Goal: Information Seeking & Learning: Learn about a topic

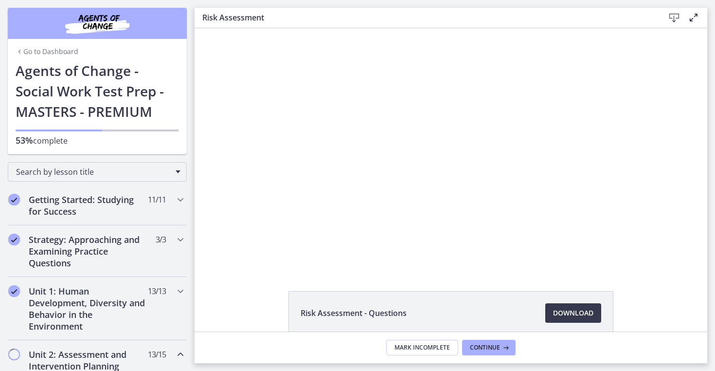
scroll to position [166, 0]
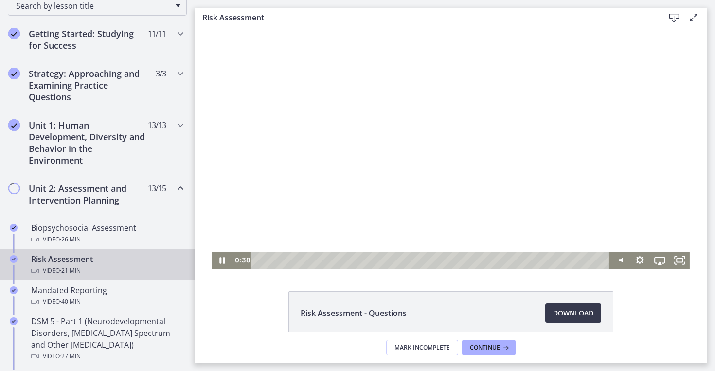
click at [441, 190] on div at bounding box center [451, 148] width 478 height 240
click at [679, 259] on icon "Fullscreen" at bounding box center [680, 260] width 24 height 20
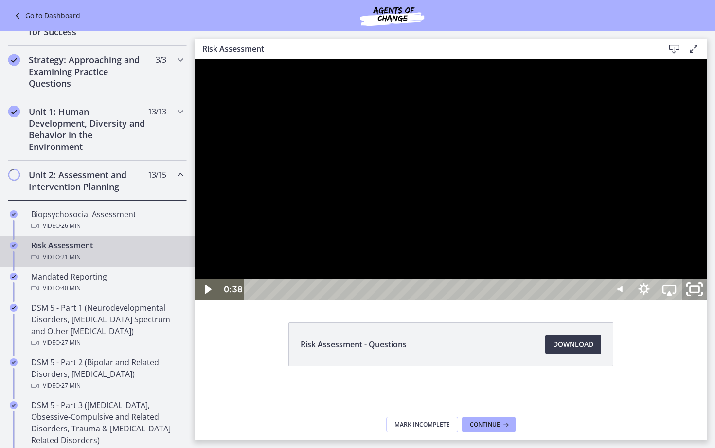
click at [710, 302] on icon "Unfullscreen" at bounding box center [695, 289] width 30 height 26
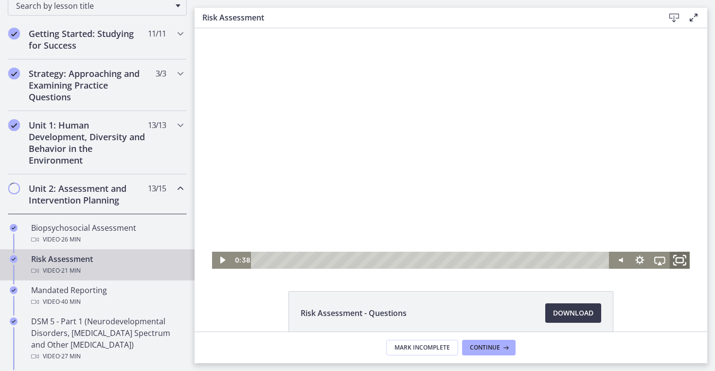
click at [674, 262] on icon "Fullscreen" at bounding box center [680, 260] width 24 height 20
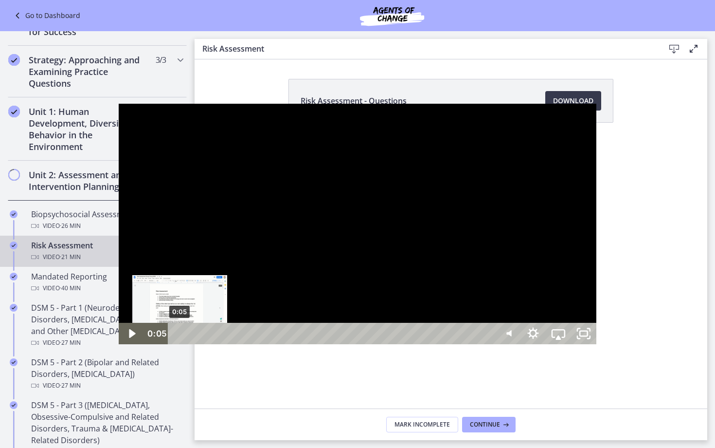
click at [176, 337] on div "Playbar" at bounding box center [179, 333] width 7 height 7
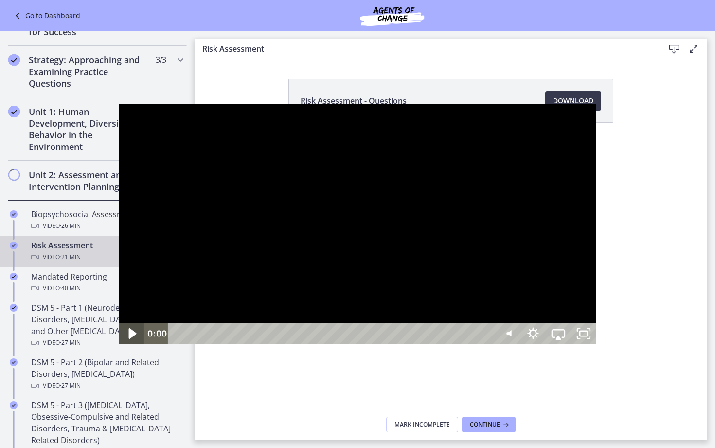
click at [117, 346] on icon "Play Video" at bounding box center [132, 334] width 30 height 26
click at [119, 344] on div at bounding box center [358, 224] width 478 height 240
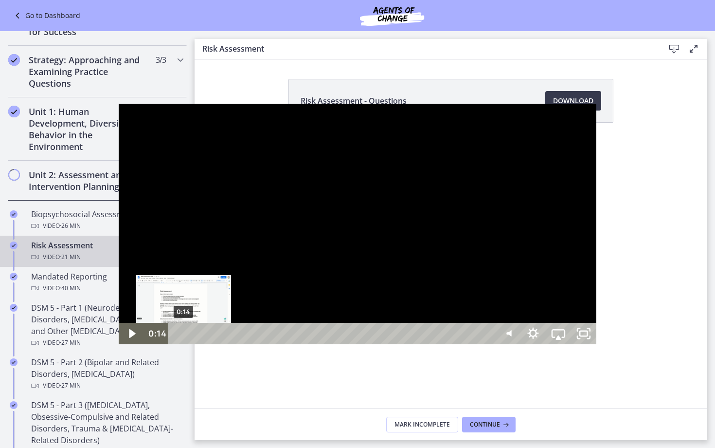
click at [180, 337] on div "Playbar" at bounding box center [183, 333] width 7 height 7
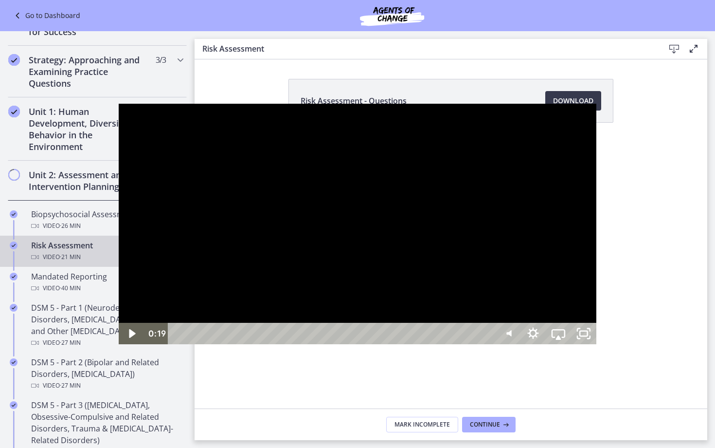
click at [119, 344] on div at bounding box center [358, 224] width 478 height 240
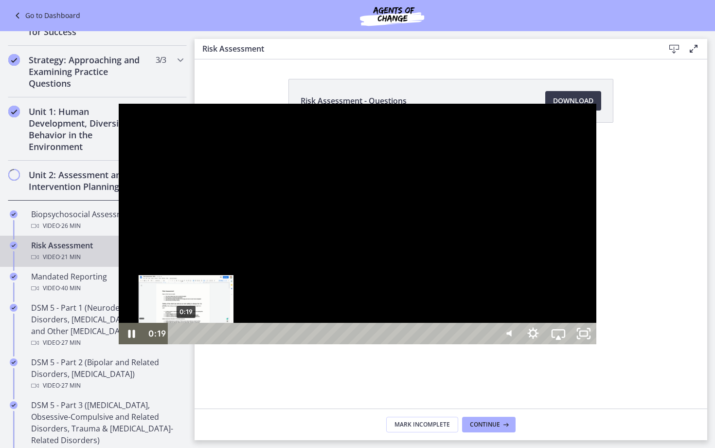
click at [182, 337] on div "Playbar" at bounding box center [185, 333] width 7 height 7
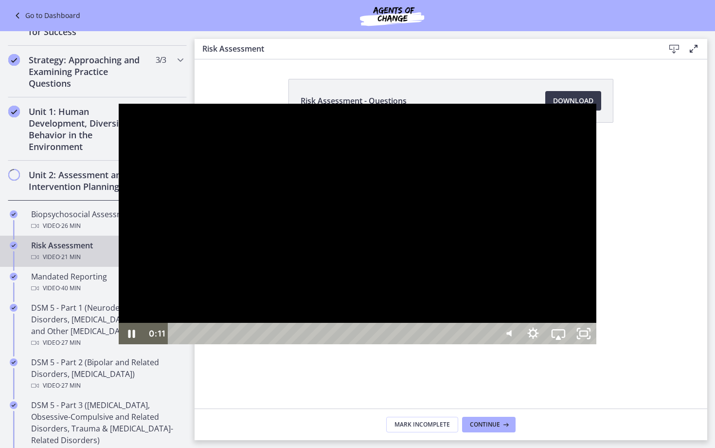
click at [119, 342] on div at bounding box center [358, 224] width 478 height 240
click at [117, 346] on icon "Play Video" at bounding box center [132, 334] width 30 height 26
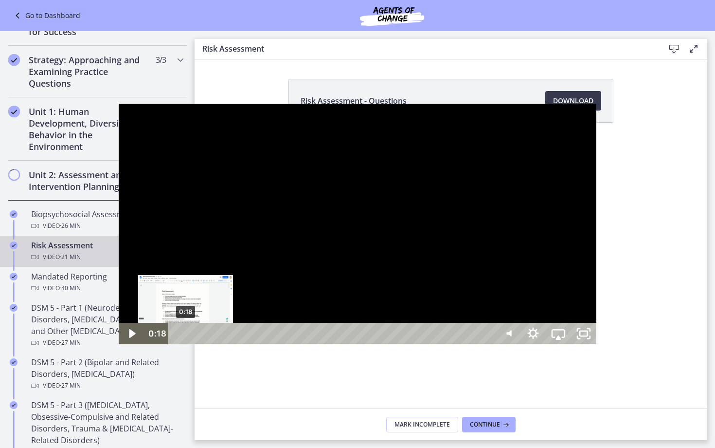
click at [182, 337] on div "Playbar" at bounding box center [185, 333] width 7 height 7
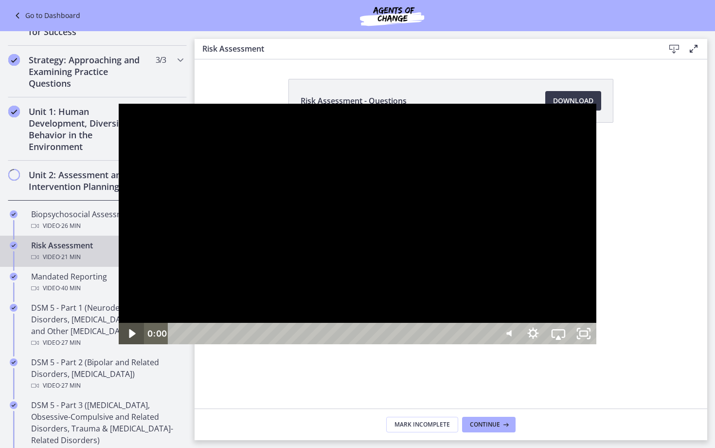
click at [120, 344] on icon "Play Video" at bounding box center [132, 333] width 25 height 21
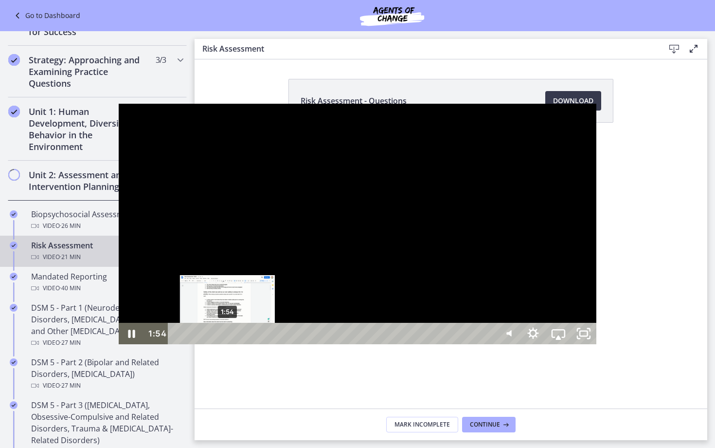
click at [224, 337] on div "Playbar" at bounding box center [227, 333] width 7 height 7
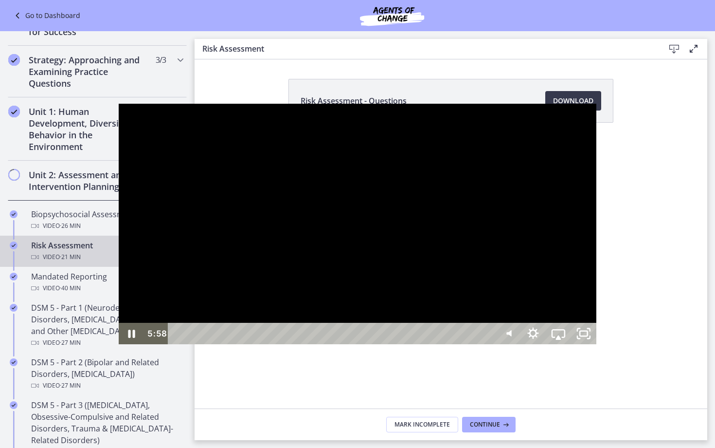
click at [217, 344] on div at bounding box center [358, 224] width 478 height 240
click at [117, 346] on icon "Play Video" at bounding box center [132, 334] width 30 height 26
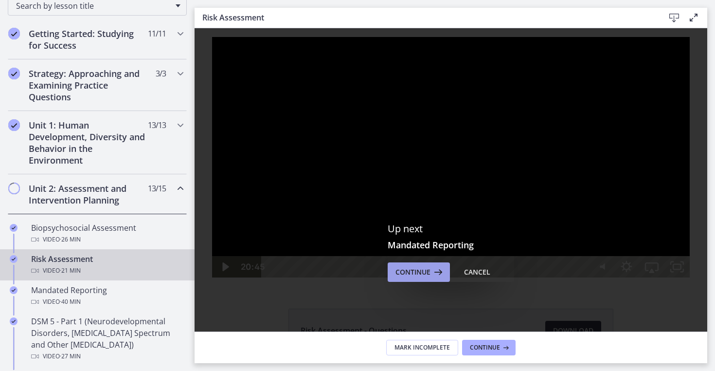
click at [423, 270] on span "Continue" at bounding box center [413, 272] width 35 height 12
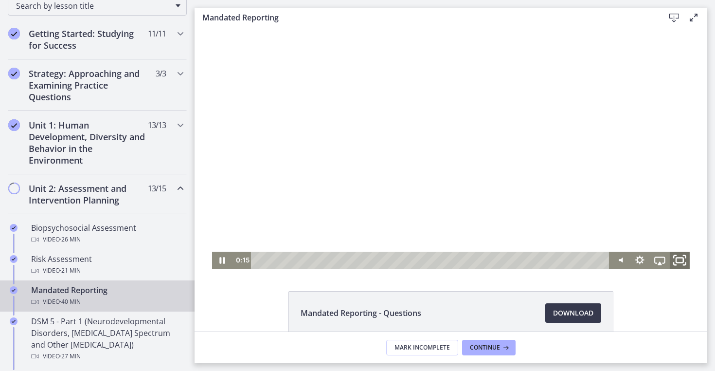
click at [676, 260] on icon "Fullscreen" at bounding box center [680, 260] width 24 height 20
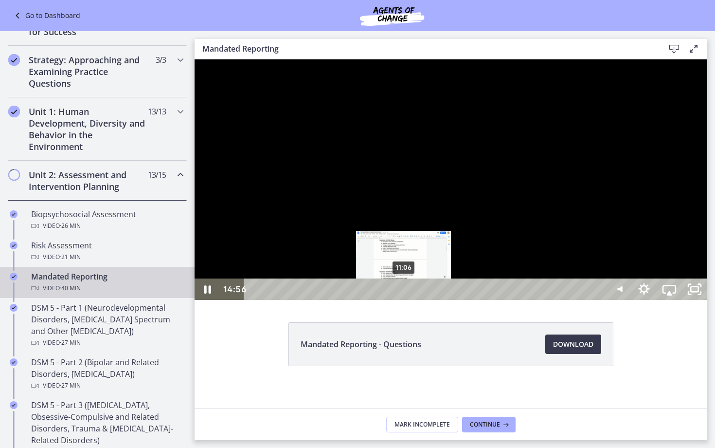
click at [404, 300] on div "11:06" at bounding box center [426, 288] width 346 height 21
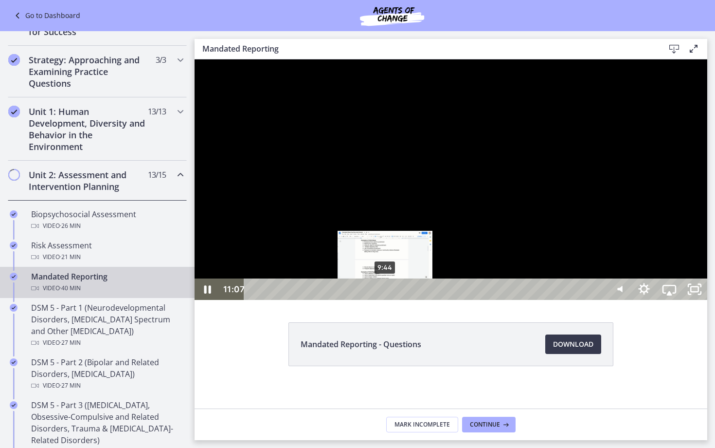
click at [386, 300] on div "9:44" at bounding box center [426, 288] width 346 height 21
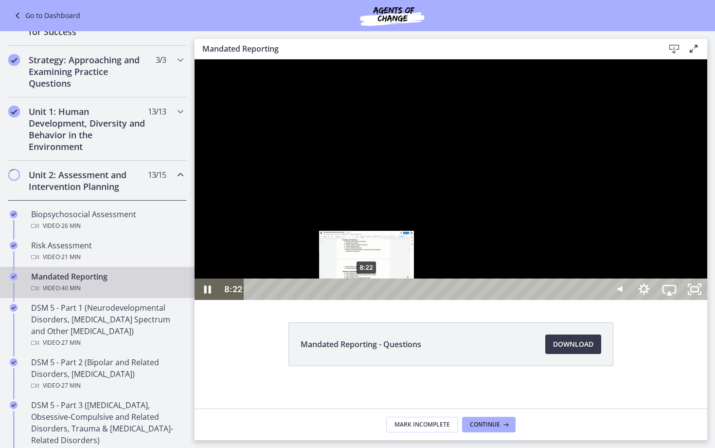
click at [367, 300] on div "8:22" at bounding box center [426, 288] width 346 height 21
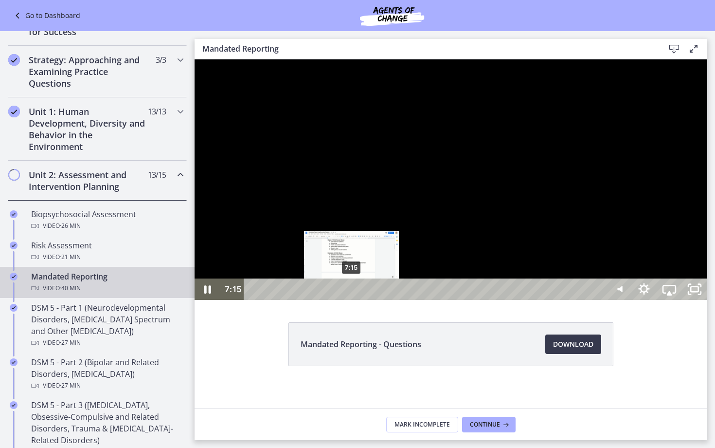
click at [352, 300] on div "7:15" at bounding box center [426, 288] width 346 height 21
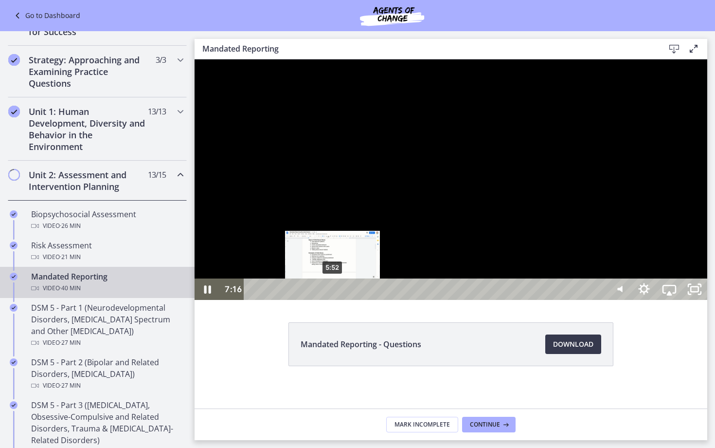
click at [336, 300] on div "5:52" at bounding box center [426, 288] width 346 height 21
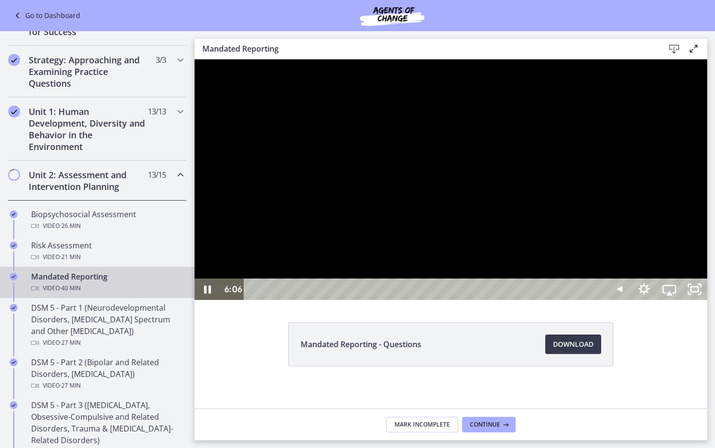
click at [544, 300] on div at bounding box center [451, 179] width 513 height 240
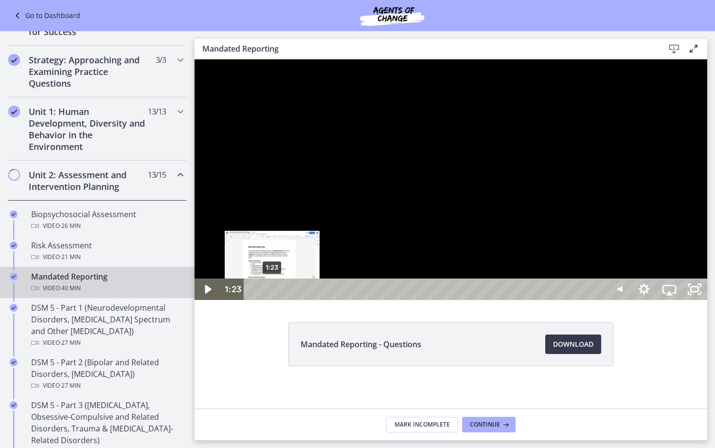
click at [272, 293] on div "Playbar" at bounding box center [272, 289] width 7 height 7
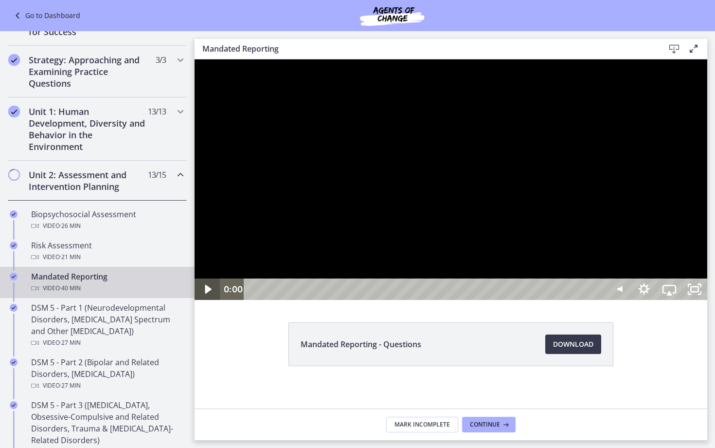
click at [209, 293] on icon "Play Video" at bounding box center [208, 289] width 6 height 9
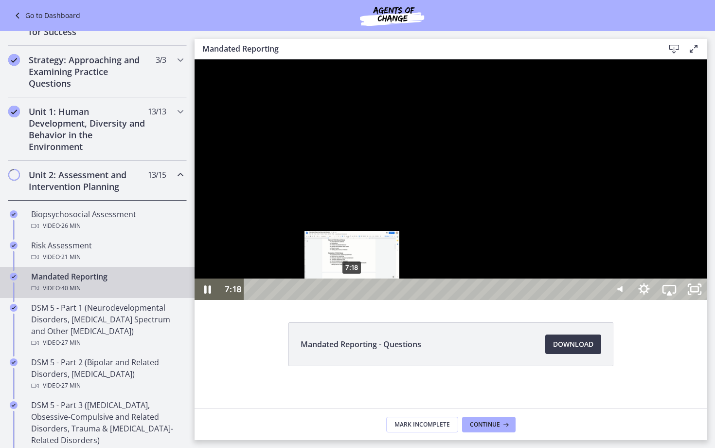
click at [353, 293] on div "Playbar" at bounding box center [351, 289] width 7 height 7
click at [366, 293] on div "Playbar" at bounding box center [365, 289] width 7 height 7
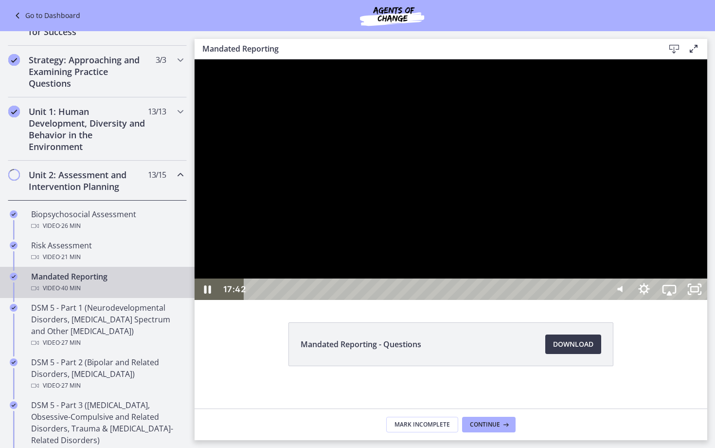
click at [493, 300] on div at bounding box center [451, 179] width 513 height 240
click at [213, 300] on icon "Play Video" at bounding box center [208, 288] width 25 height 21
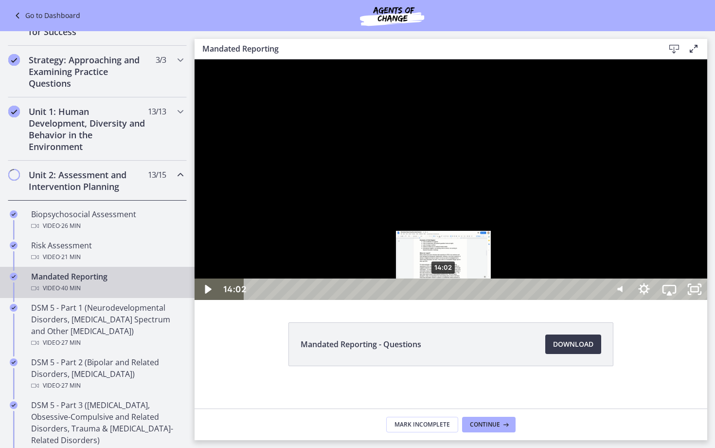
click at [444, 293] on div "Playbar" at bounding box center [443, 289] width 7 height 7
click at [455, 293] on div "Playbar" at bounding box center [454, 289] width 7 height 7
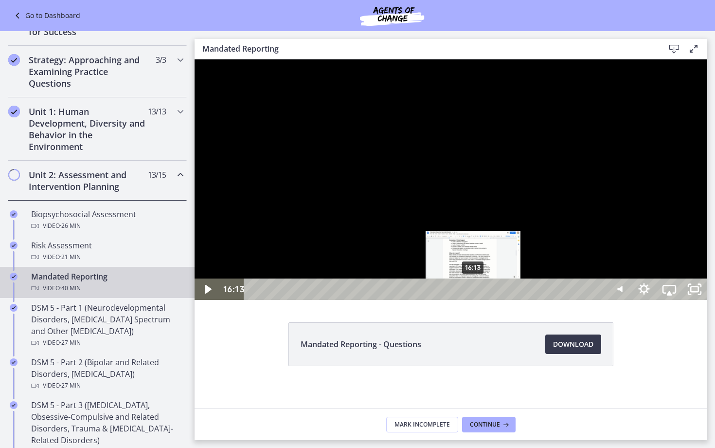
click at [474, 293] on div "Playbar" at bounding box center [473, 289] width 7 height 7
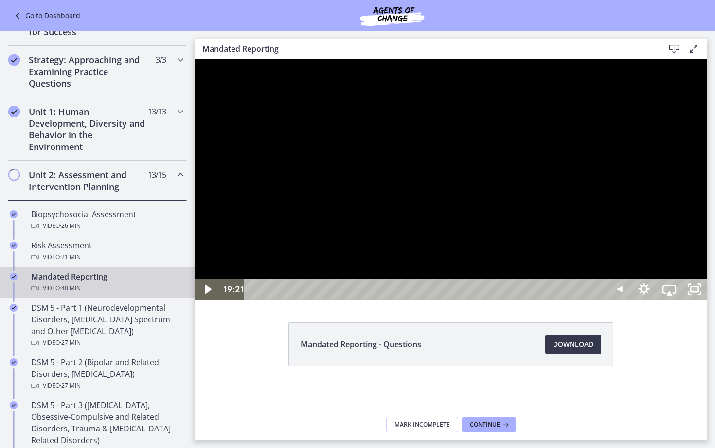
click at [516, 284] on div at bounding box center [451, 179] width 513 height 240
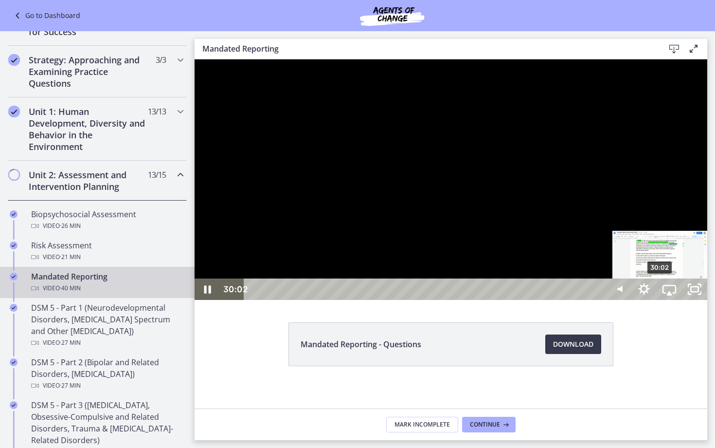
click at [600, 300] on div "30:02" at bounding box center [426, 288] width 346 height 21
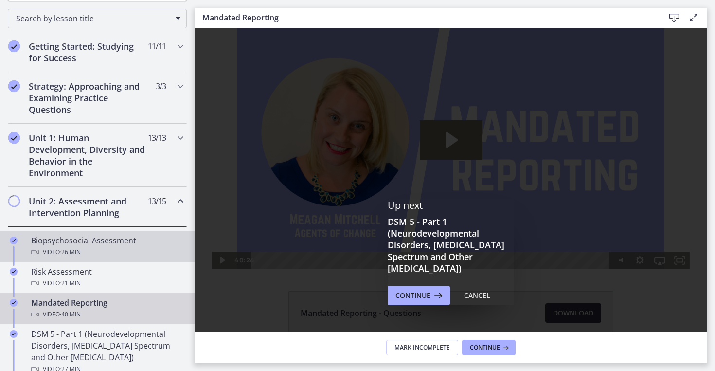
scroll to position [151, 0]
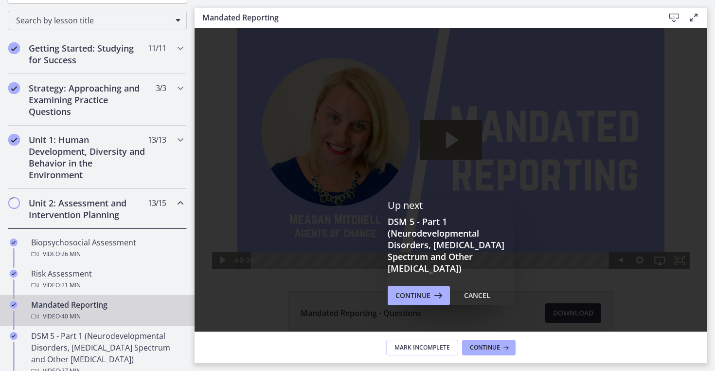
click at [175, 207] on span "Chapters" at bounding box center [181, 203] width 12 height 12
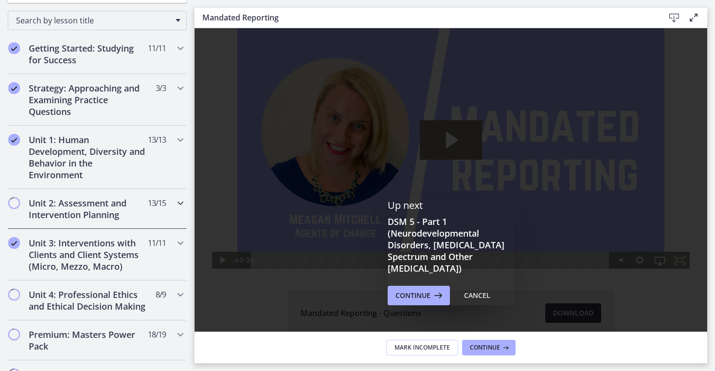
click at [175, 207] on icon "Chapters" at bounding box center [181, 203] width 12 height 12
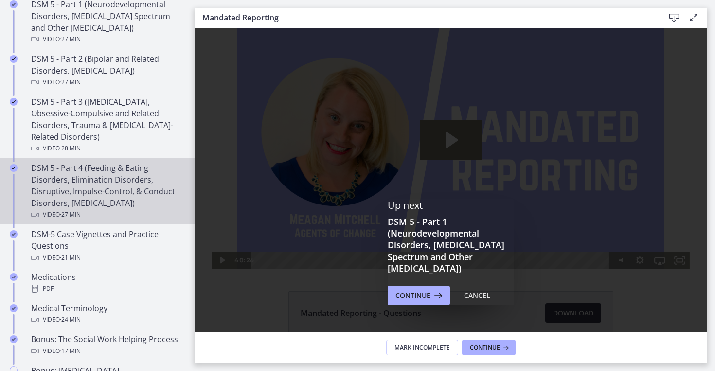
scroll to position [485, 0]
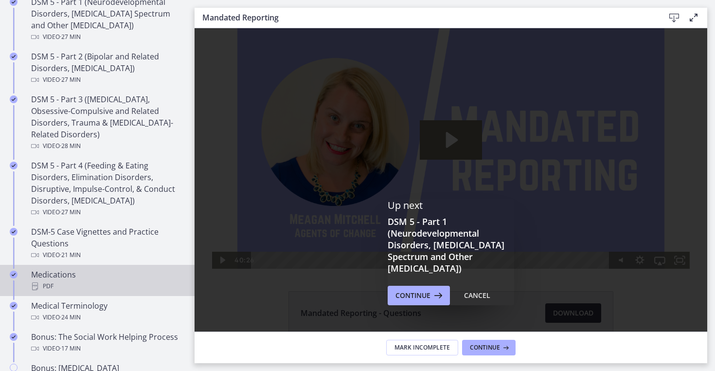
click at [85, 276] on div "Medications PDF" at bounding box center [107, 280] width 152 height 23
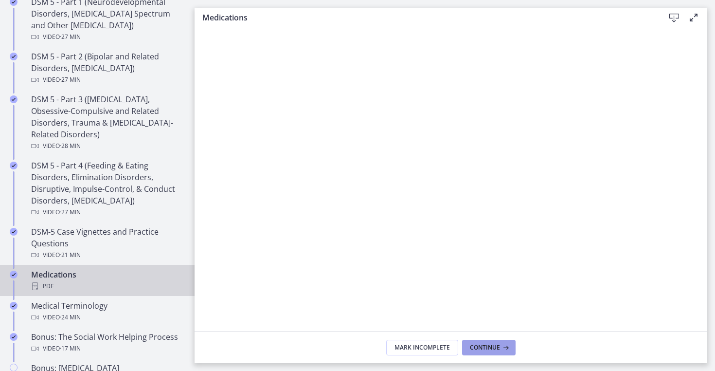
click at [500, 345] on icon at bounding box center [505, 348] width 10 height 8
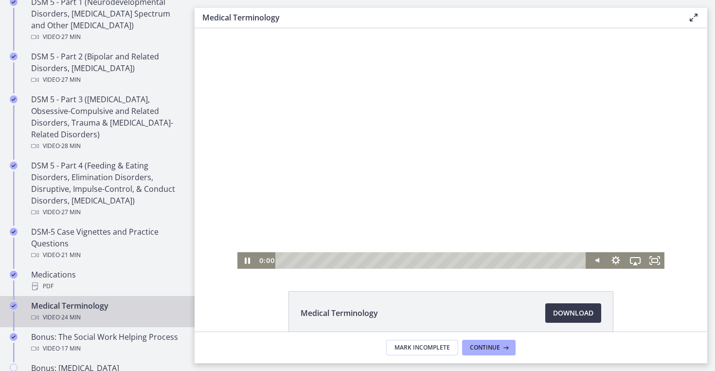
drag, startPoint x: 338, startPoint y: 263, endPoint x: 274, endPoint y: 262, distance: 63.7
click at [273, 263] on div "0:00 0:00" at bounding box center [422, 260] width 330 height 17
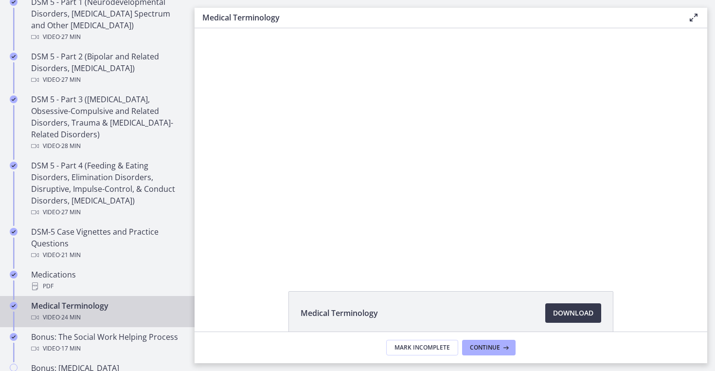
click at [344, 270] on div "Medical Terminology Download Opens in a new window" at bounding box center [451, 179] width 513 height 303
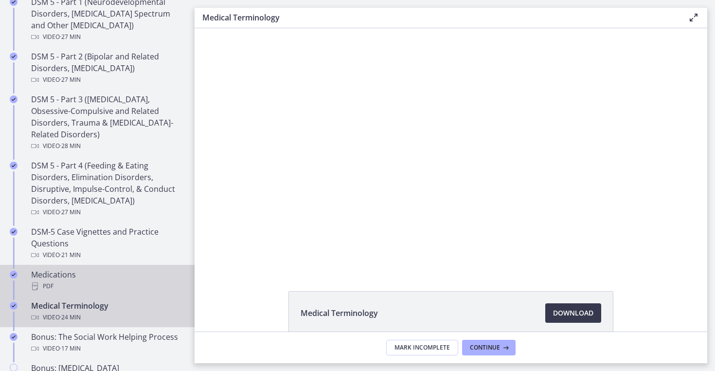
click at [116, 286] on div "PDF" at bounding box center [107, 286] width 152 height 12
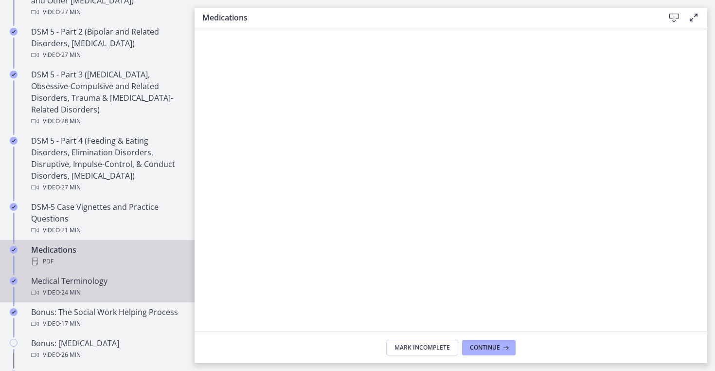
scroll to position [511, 0]
click at [129, 294] on div "Video · 24 min" at bounding box center [107, 292] width 152 height 12
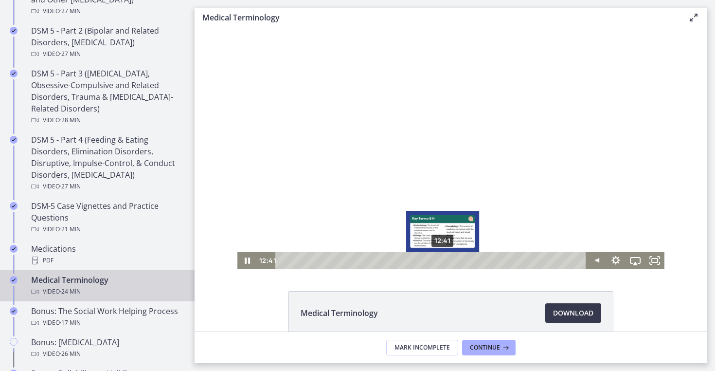
click at [443, 262] on div "12:41" at bounding box center [432, 260] width 299 height 17
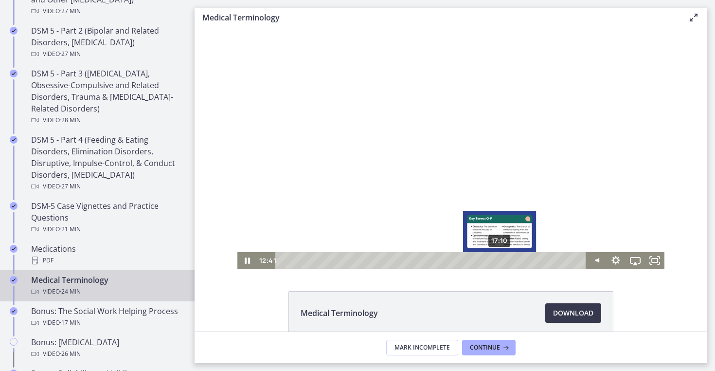
click at [500, 262] on div "17:10" at bounding box center [432, 260] width 299 height 17
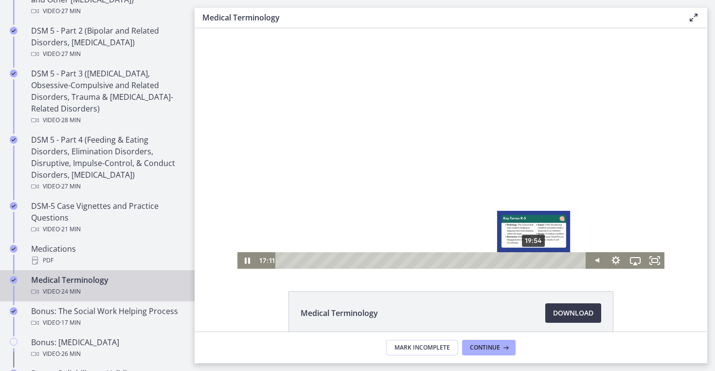
click at [535, 260] on div "19:54" at bounding box center [432, 260] width 299 height 17
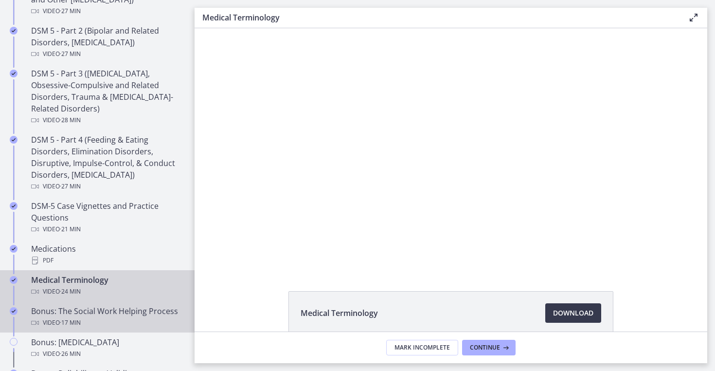
click at [128, 311] on div "Bonus: The Social Work Helping Process Video · 17 min" at bounding box center [107, 316] width 152 height 23
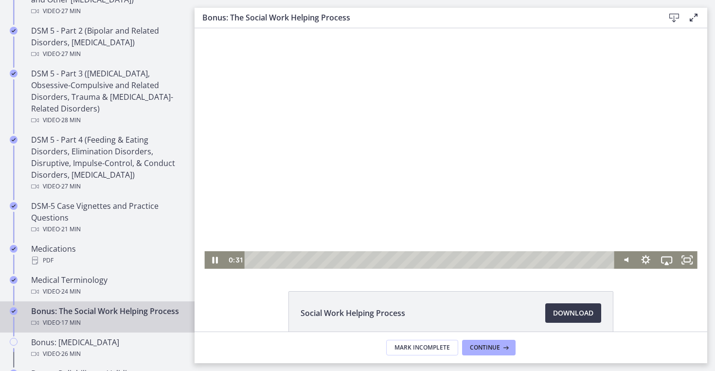
click at [263, 259] on div "Playbar" at bounding box center [432, 260] width 358 height 18
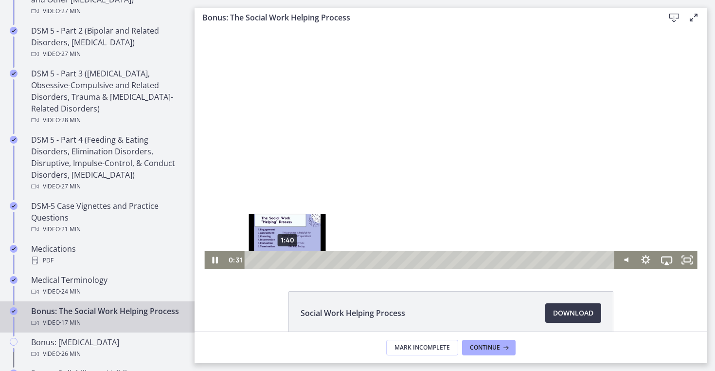
click at [288, 262] on div "1:40" at bounding box center [432, 260] width 358 height 18
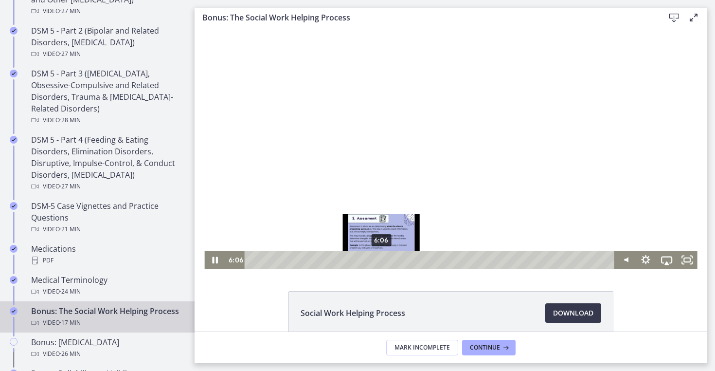
click at [381, 259] on div "6:06" at bounding box center [432, 260] width 358 height 18
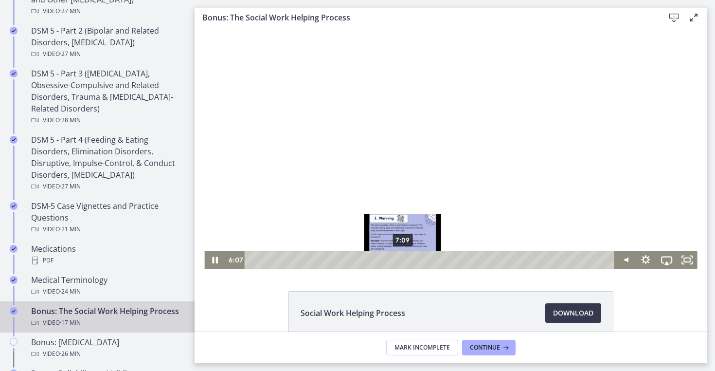
click at [403, 259] on div "7:09" at bounding box center [432, 260] width 358 height 18
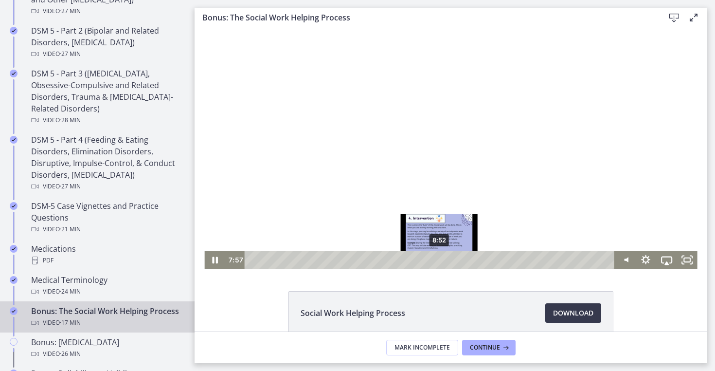
click at [440, 262] on div "8:52" at bounding box center [432, 260] width 358 height 18
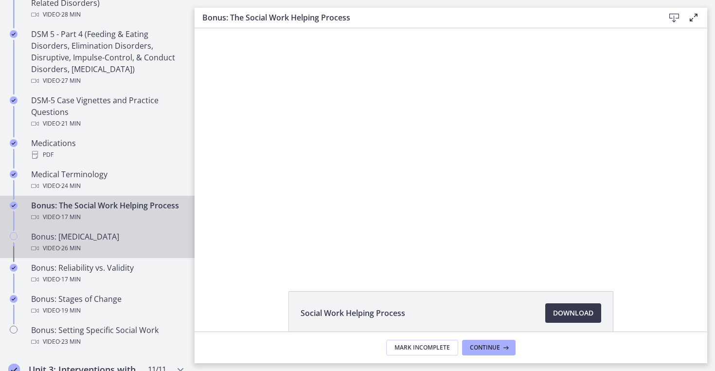
scroll to position [618, 0]
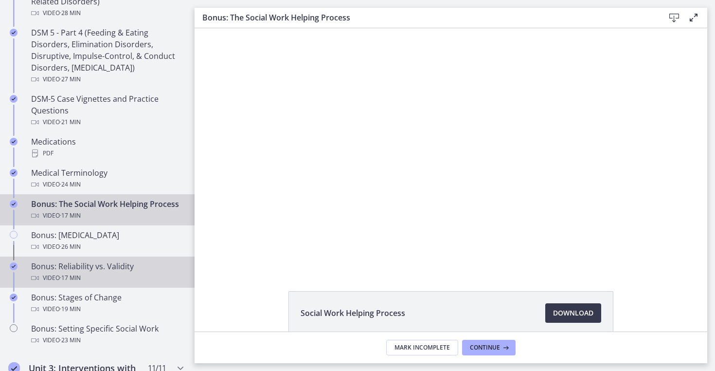
click at [112, 273] on div "Video · 17 min" at bounding box center [107, 278] width 152 height 12
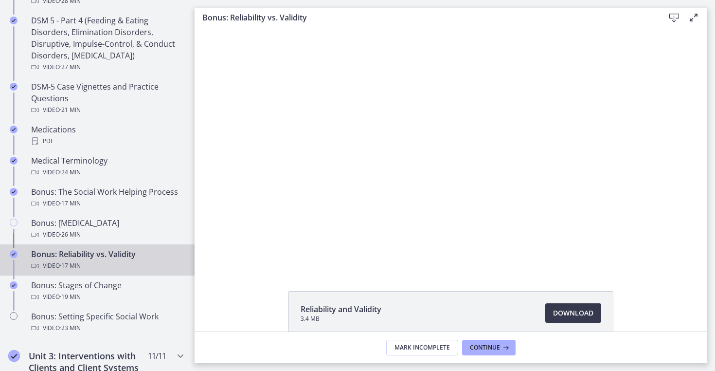
scroll to position [635, 0]
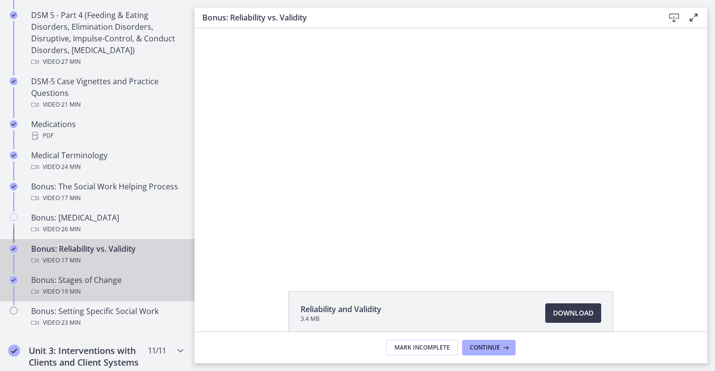
click at [118, 282] on div "Bonus: Stages of Change Video · 19 min" at bounding box center [107, 285] width 152 height 23
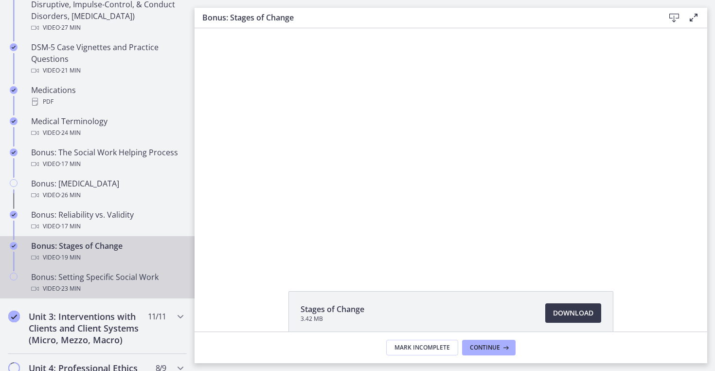
scroll to position [670, 0]
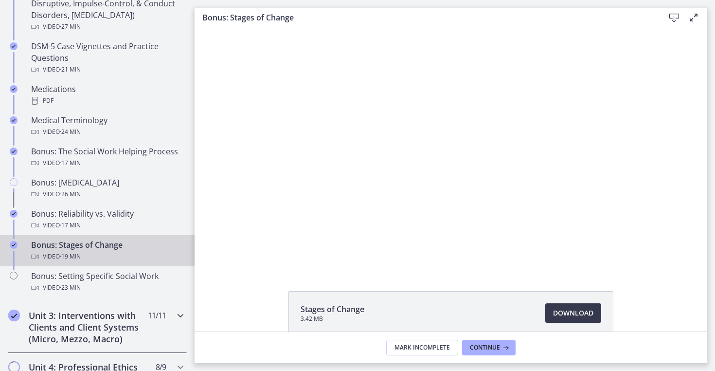
click at [158, 317] on span "11 / 11 Completed" at bounding box center [157, 315] width 18 height 12
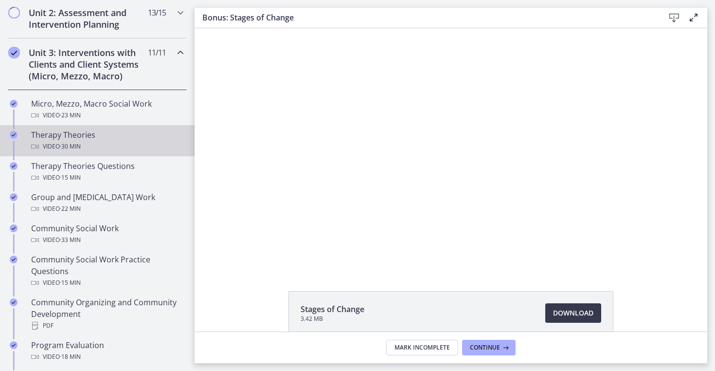
scroll to position [332, 0]
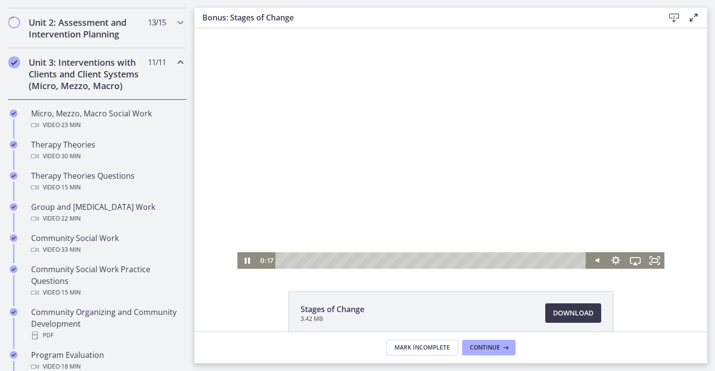
click at [300, 261] on div "Playbar" at bounding box center [432, 260] width 299 height 17
click at [297, 262] on div "0:56" at bounding box center [432, 260] width 299 height 17
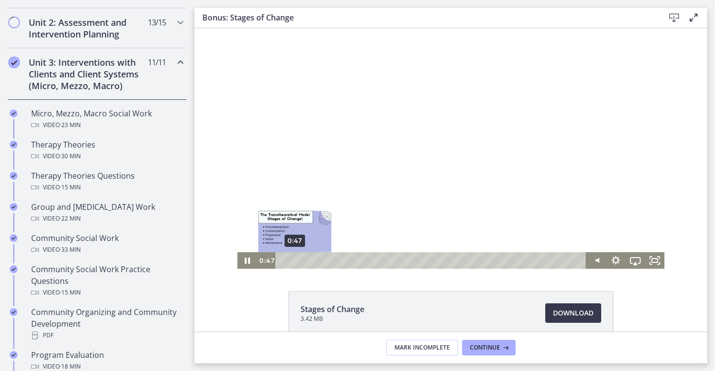
click at [295, 262] on div "Playbar" at bounding box center [294, 259] width 5 height 5
click at [292, 262] on div "0:38" at bounding box center [432, 260] width 299 height 17
click at [296, 262] on div "0:51" at bounding box center [432, 260] width 299 height 17
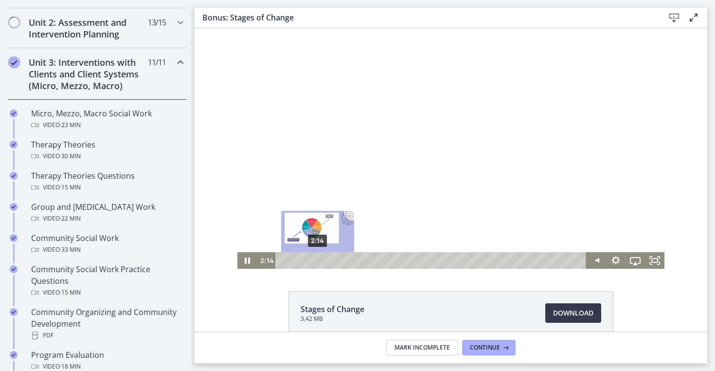
click at [318, 260] on div "2:14" at bounding box center [432, 260] width 299 height 17
click at [326, 260] on div "2:44" at bounding box center [432, 260] width 299 height 17
click at [331, 260] on div "3:06" at bounding box center [432, 260] width 299 height 17
click at [336, 260] on div "3:19" at bounding box center [432, 260] width 299 height 17
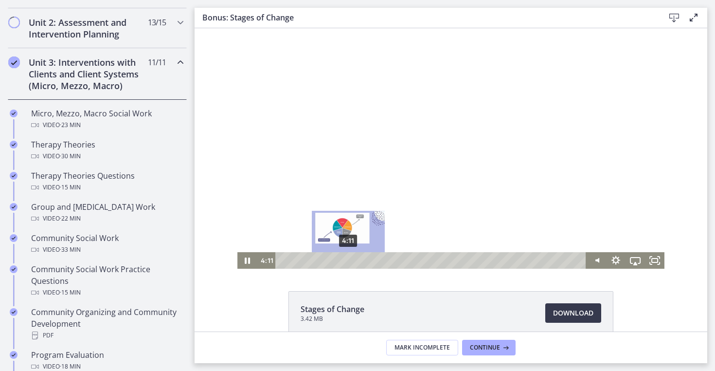
click at [348, 260] on div "4:11" at bounding box center [432, 260] width 299 height 17
click at [338, 260] on div "3:30" at bounding box center [432, 260] width 299 height 17
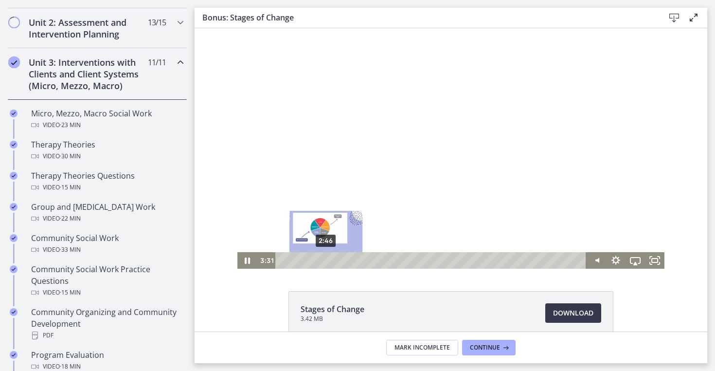
click at [324, 261] on div "2:46" at bounding box center [432, 260] width 299 height 17
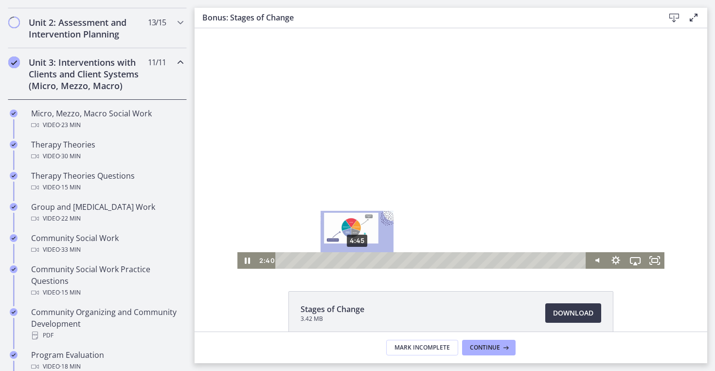
click at [357, 261] on div "4:45" at bounding box center [432, 260] width 299 height 17
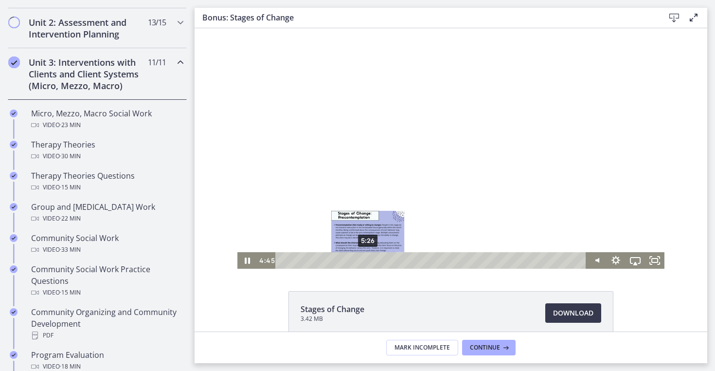
click at [368, 263] on div "5:26" at bounding box center [432, 260] width 299 height 17
click at [388, 261] on div "6:42" at bounding box center [432, 260] width 299 height 17
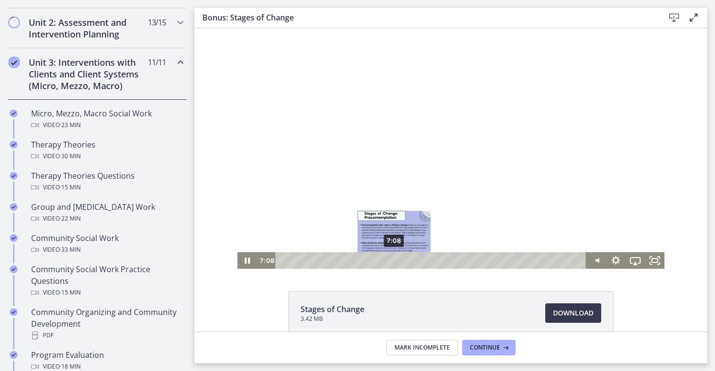
click at [395, 260] on div "7:08" at bounding box center [432, 260] width 299 height 17
click at [402, 261] on div "7:38" at bounding box center [432, 260] width 299 height 17
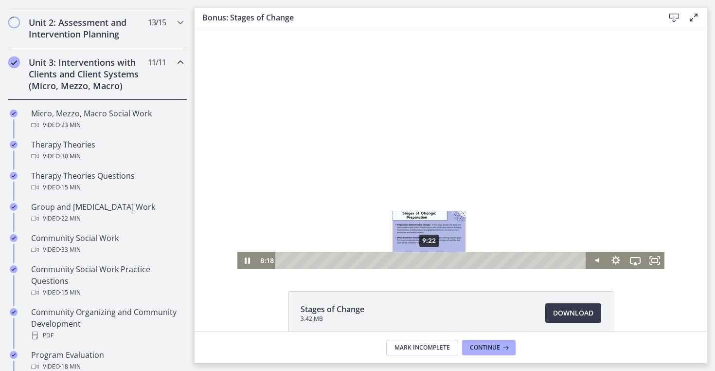
click at [430, 262] on div "9:22" at bounding box center [432, 260] width 299 height 17
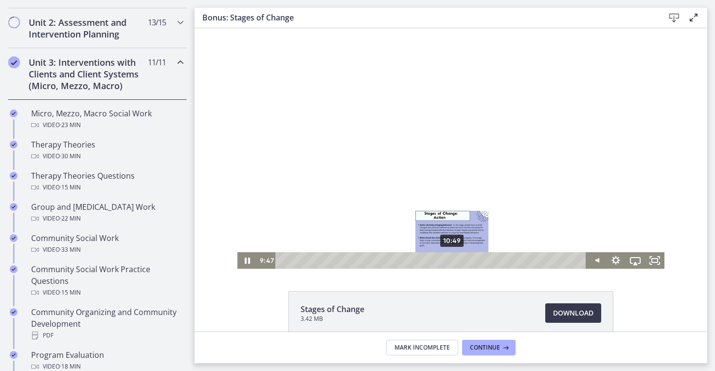
click at [453, 261] on div "10:49" at bounding box center [432, 260] width 299 height 17
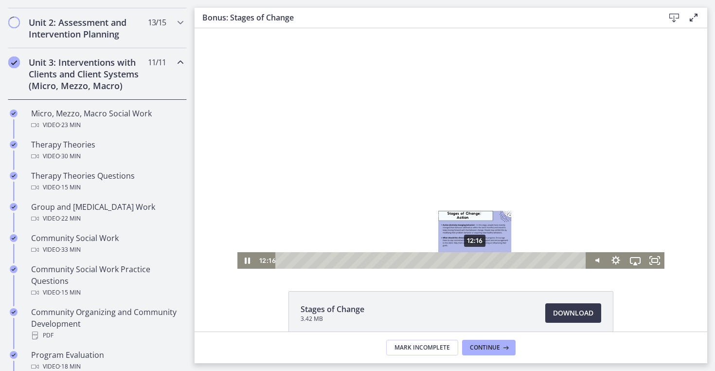
click at [475, 262] on div "12:16" at bounding box center [432, 260] width 299 height 17
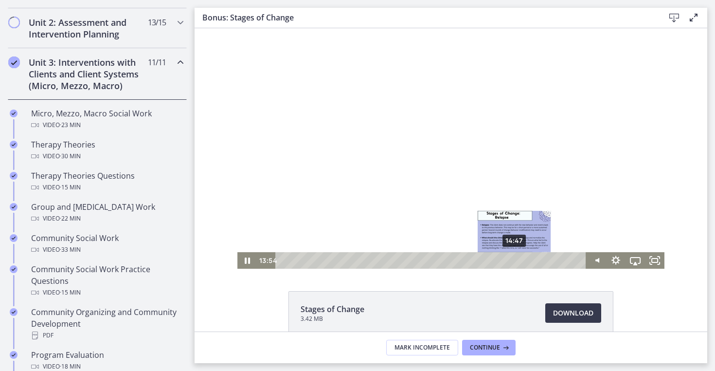
click at [515, 262] on div "14:47" at bounding box center [432, 260] width 299 height 17
click at [534, 262] on div "15:58" at bounding box center [432, 260] width 299 height 17
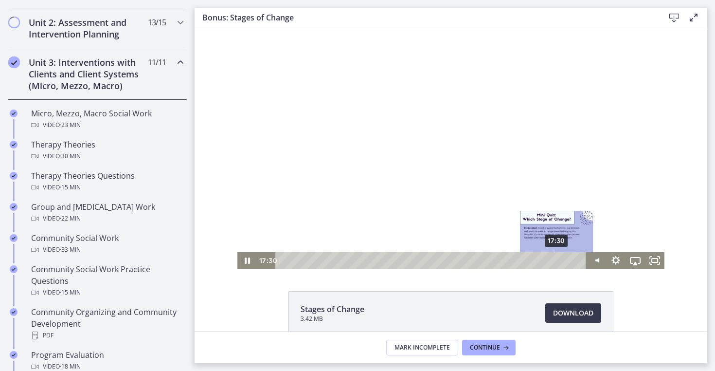
click at [558, 257] on div "17:30" at bounding box center [432, 260] width 299 height 17
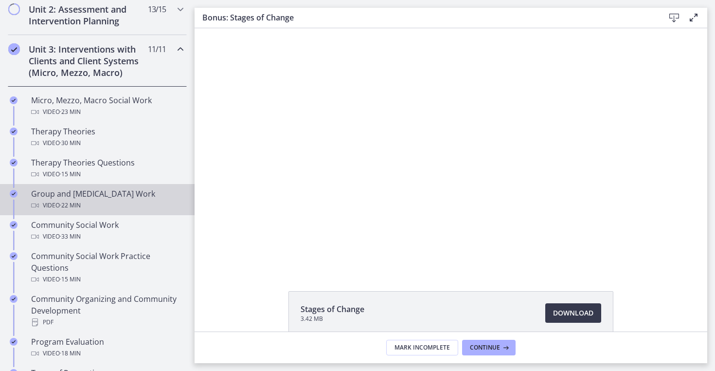
scroll to position [344, 0]
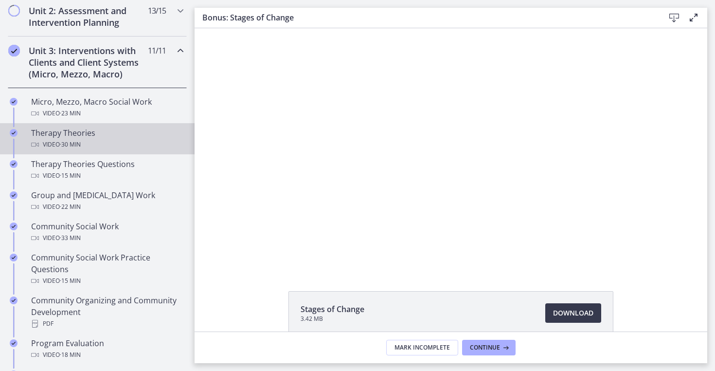
click at [91, 131] on div "Therapy Theories Video · 30 min" at bounding box center [107, 138] width 152 height 23
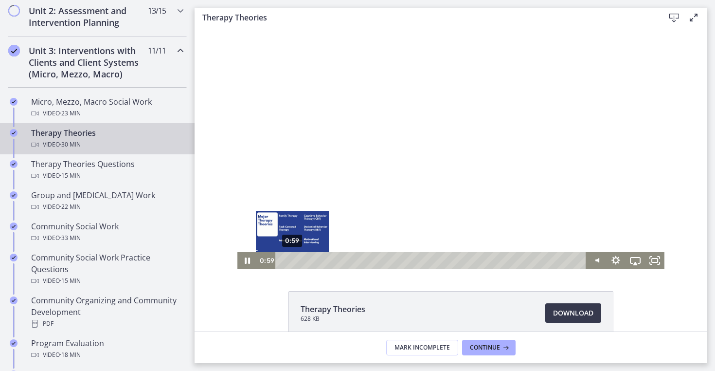
click at [283, 262] on div "0:59" at bounding box center [432, 260] width 299 height 17
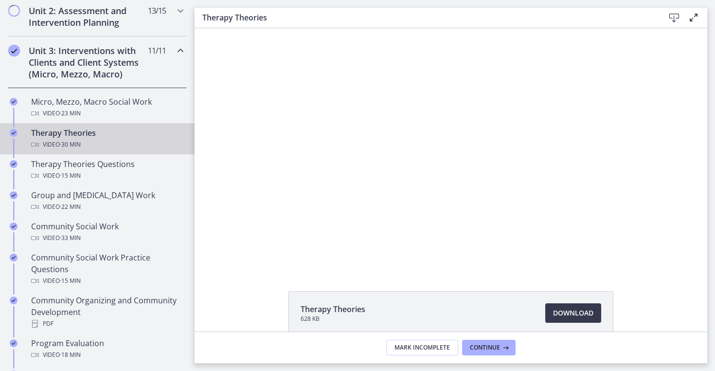
click at [482, 269] on div "Therapy Theories 628 KB Download Opens in a new window" at bounding box center [451, 179] width 513 height 303
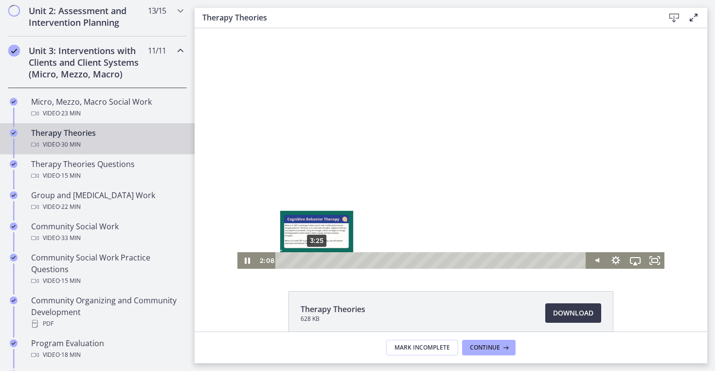
click at [317, 258] on div "3:25" at bounding box center [432, 260] width 299 height 17
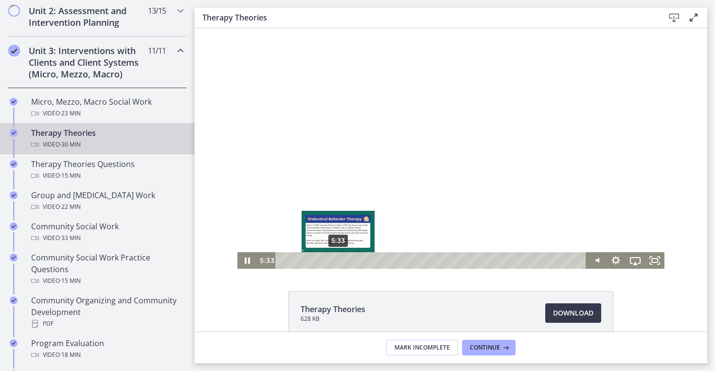
click at [338, 259] on div "5:33" at bounding box center [432, 260] width 299 height 17
click at [334, 260] on div "5:10" at bounding box center [432, 260] width 299 height 17
click at [344, 260] on div "6:05" at bounding box center [432, 260] width 299 height 17
click at [343, 260] on div "Playbar" at bounding box center [343, 259] width 5 height 5
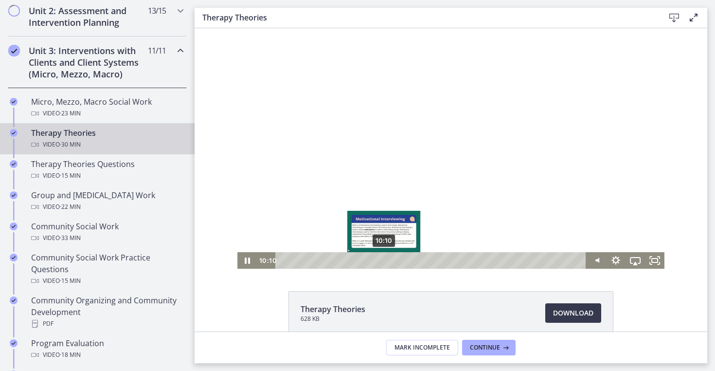
click at [384, 261] on div "10:10" at bounding box center [432, 260] width 299 height 17
click at [395, 261] on div "11:14" at bounding box center [432, 260] width 299 height 17
click at [392, 262] on div "10:57" at bounding box center [432, 260] width 299 height 17
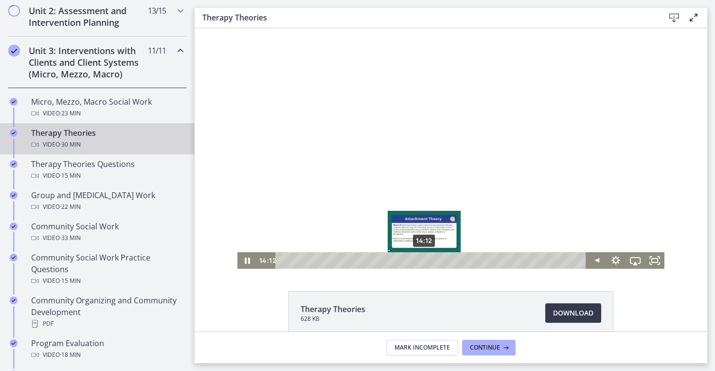
click at [425, 259] on div "14:12" at bounding box center [432, 260] width 299 height 17
click at [417, 263] on div "13:28" at bounding box center [432, 260] width 299 height 17
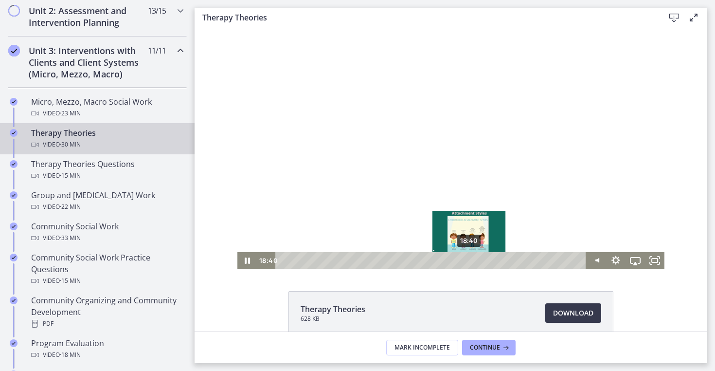
click at [470, 258] on div "18:40" at bounding box center [432, 260] width 299 height 17
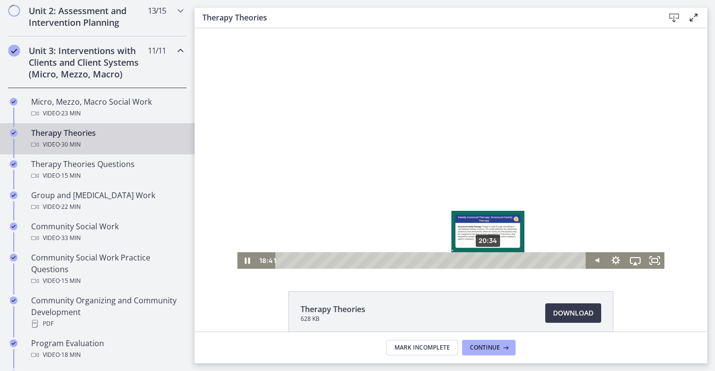
click at [489, 262] on div "20:34" at bounding box center [432, 260] width 299 height 17
click at [497, 263] on div "21:24" at bounding box center [432, 260] width 299 height 17
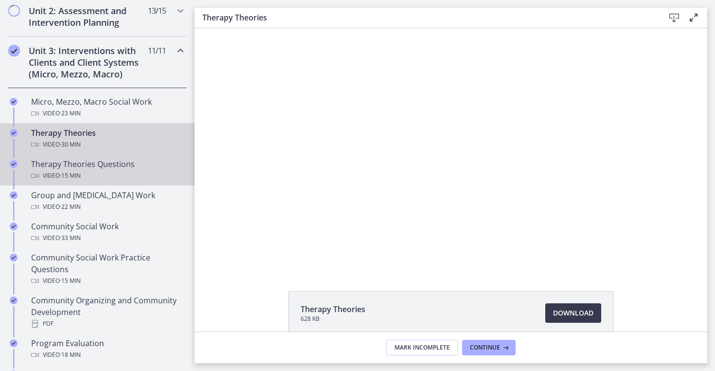
click at [128, 162] on div "Therapy Theories Questions Video · 15 min" at bounding box center [107, 169] width 152 height 23
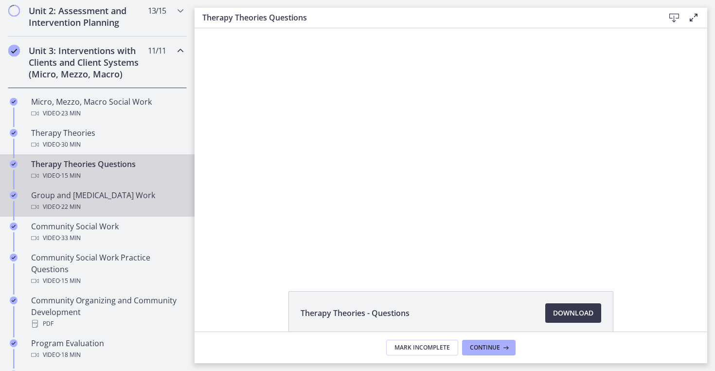
click at [100, 199] on div "Group and Family Therapy Work Video · 22 min" at bounding box center [107, 200] width 152 height 23
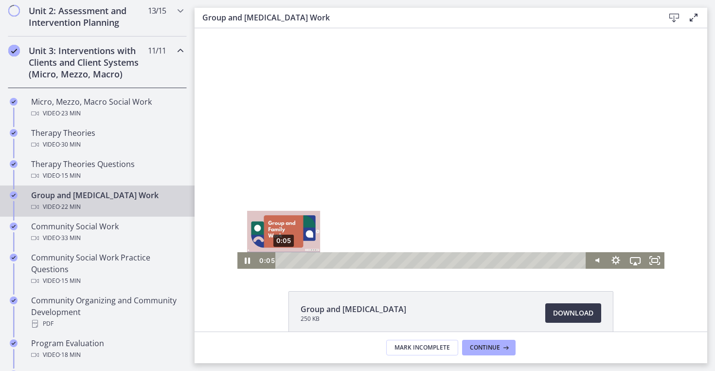
drag, startPoint x: 300, startPoint y: 261, endPoint x: 282, endPoint y: 260, distance: 18.0
click at [282, 260] on div "Playbar" at bounding box center [283, 259] width 5 height 5
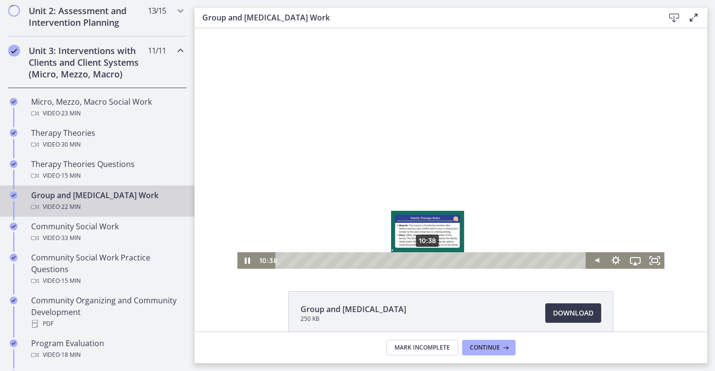
click at [428, 262] on div "10:38" at bounding box center [432, 260] width 299 height 17
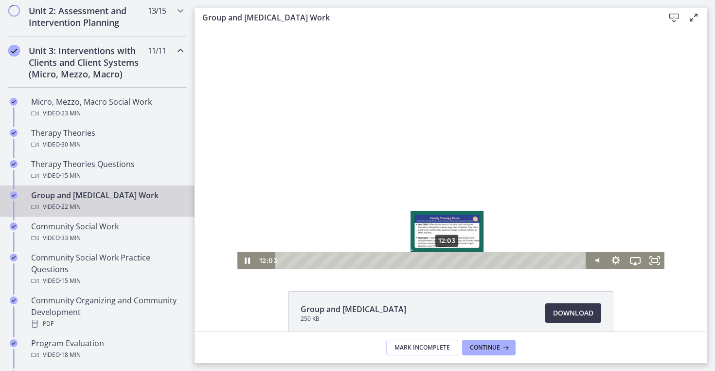
click at [448, 263] on div "12:03" at bounding box center [432, 260] width 299 height 17
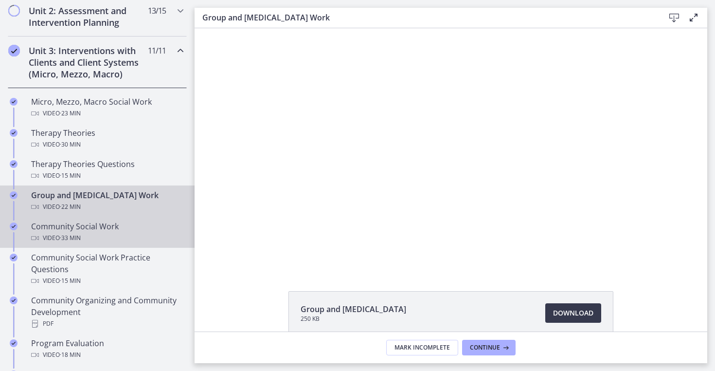
click at [105, 236] on div "Video · 33 min" at bounding box center [107, 238] width 152 height 12
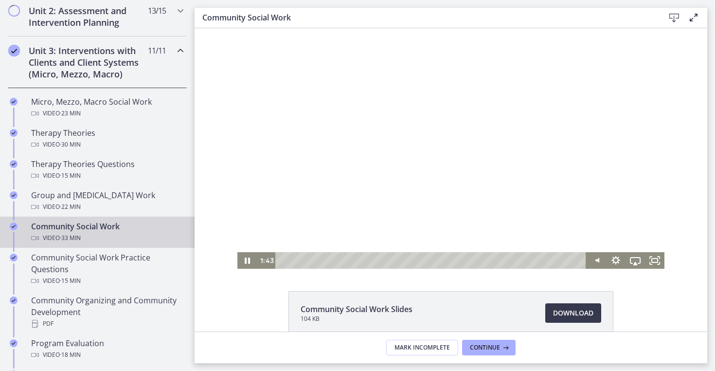
click at [298, 261] on div "Playbar" at bounding box center [432, 260] width 299 height 17
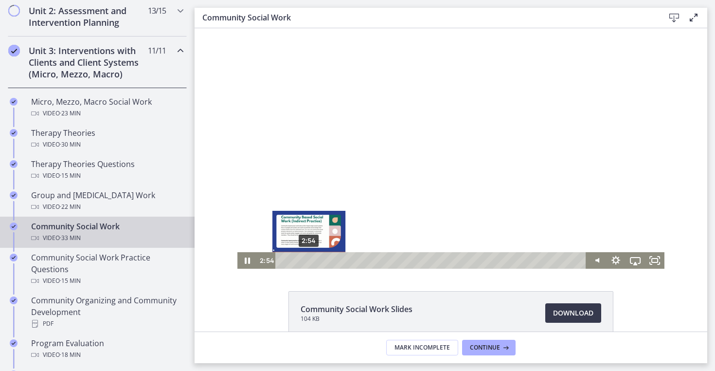
click at [309, 261] on div "2:54" at bounding box center [432, 260] width 299 height 17
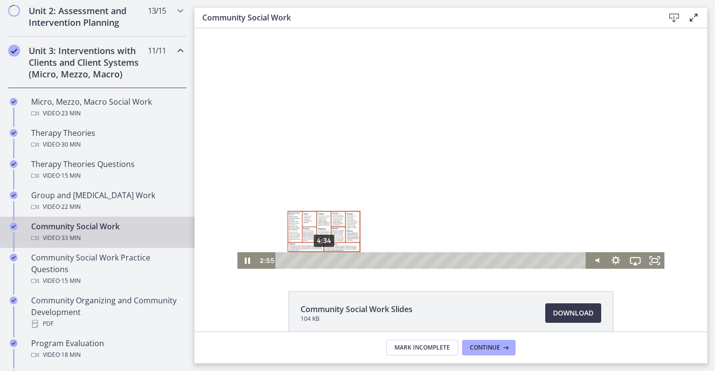
click at [324, 261] on div "4:34" at bounding box center [432, 260] width 299 height 17
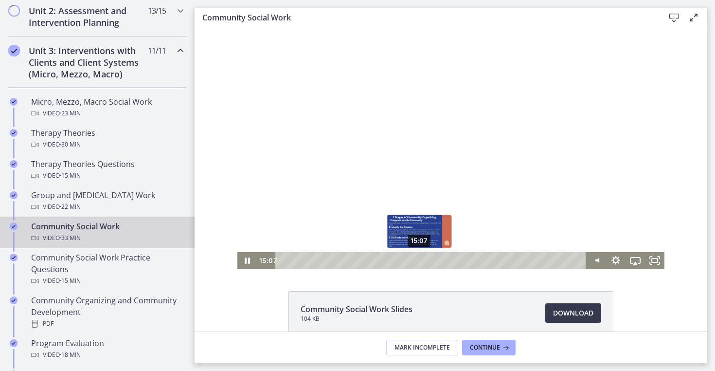
click at [420, 259] on div "15:07" at bounding box center [432, 260] width 299 height 17
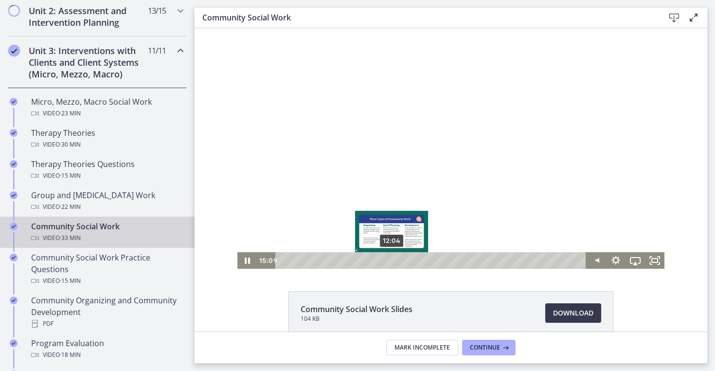
click at [392, 258] on div "12:04" at bounding box center [432, 260] width 299 height 17
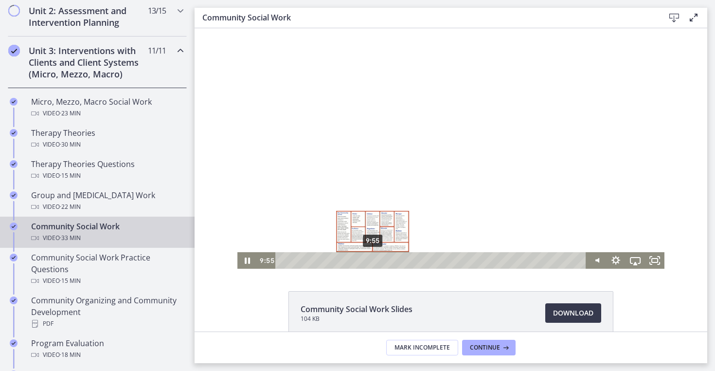
click at [373, 258] on div "9:55" at bounding box center [432, 260] width 299 height 17
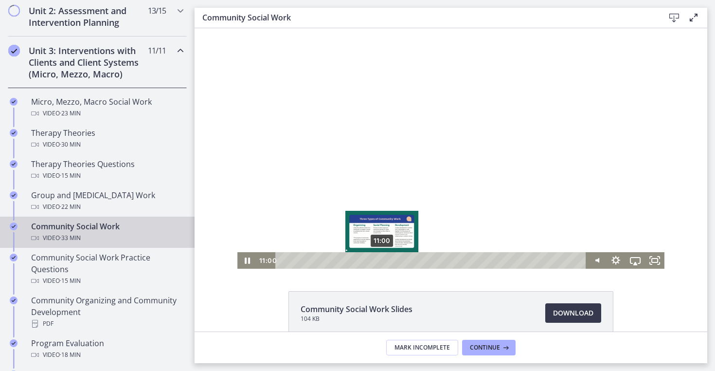
click at [382, 259] on div "11:00" at bounding box center [432, 260] width 299 height 17
click at [380, 261] on div "Playbar" at bounding box center [379, 259] width 5 height 5
click at [401, 260] on div "13:02" at bounding box center [432, 260] width 299 height 17
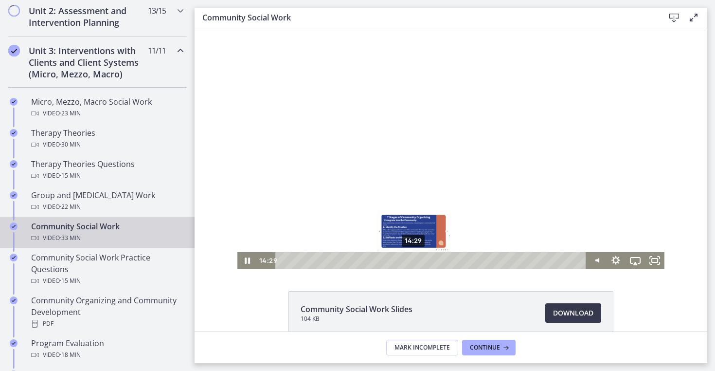
click at [414, 261] on div "14:29" at bounding box center [432, 260] width 299 height 17
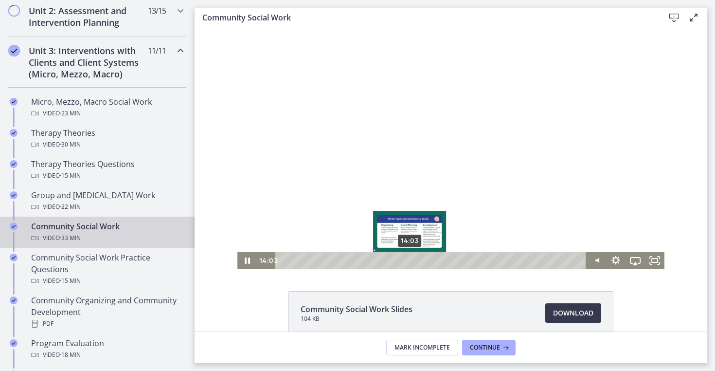
click at [410, 261] on div "14:03" at bounding box center [432, 260] width 299 height 17
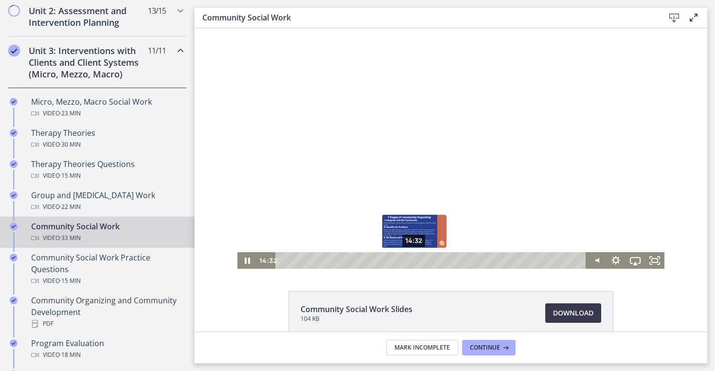
click at [415, 260] on div "14:32" at bounding box center [432, 260] width 299 height 17
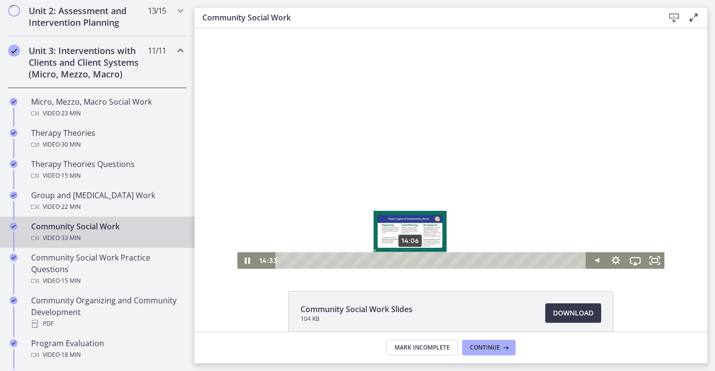
click at [411, 260] on div "14:06" at bounding box center [432, 260] width 299 height 17
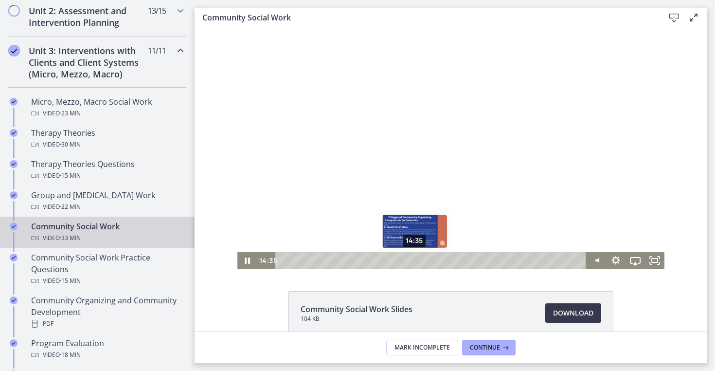
click at [415, 260] on div "14:35" at bounding box center [432, 260] width 299 height 17
click at [414, 260] on div "Playbar" at bounding box center [413, 259] width 5 height 5
click at [413, 260] on div "Playbar" at bounding box center [412, 259] width 5 height 5
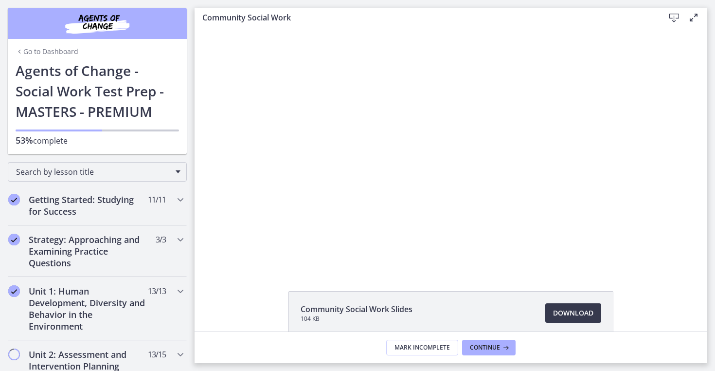
scroll to position [344, 0]
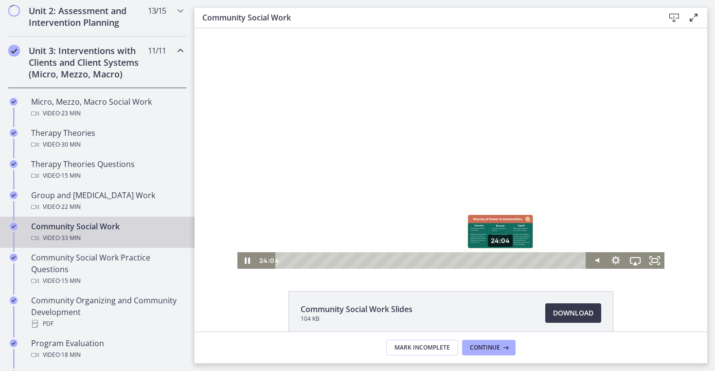
click at [501, 258] on div "24:04" at bounding box center [432, 260] width 299 height 17
click at [492, 260] on div "23:06" at bounding box center [432, 260] width 299 height 17
click at [498, 262] on div "23:42" at bounding box center [432, 260] width 299 height 17
click at [503, 262] on div "24:14" at bounding box center [432, 260] width 299 height 17
click at [507, 262] on div "24:43" at bounding box center [432, 260] width 299 height 17
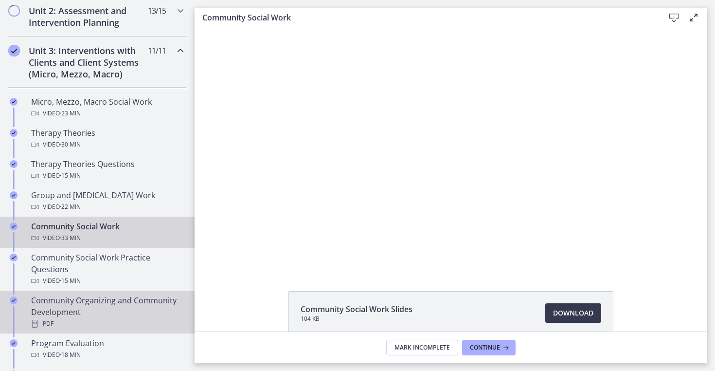
click at [72, 306] on div "Community Organizing and Community Development PDF" at bounding box center [107, 311] width 152 height 35
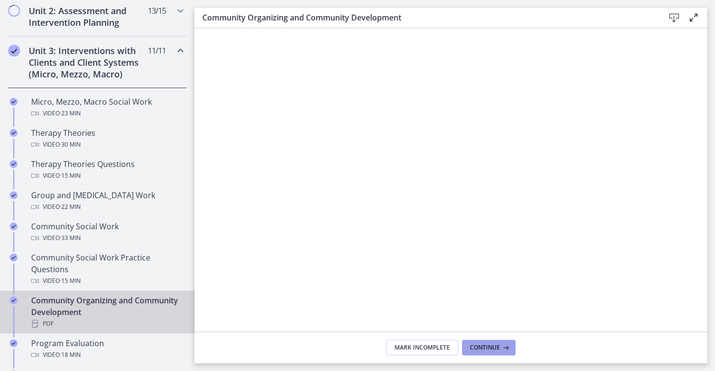
click at [502, 345] on icon at bounding box center [505, 348] width 10 height 8
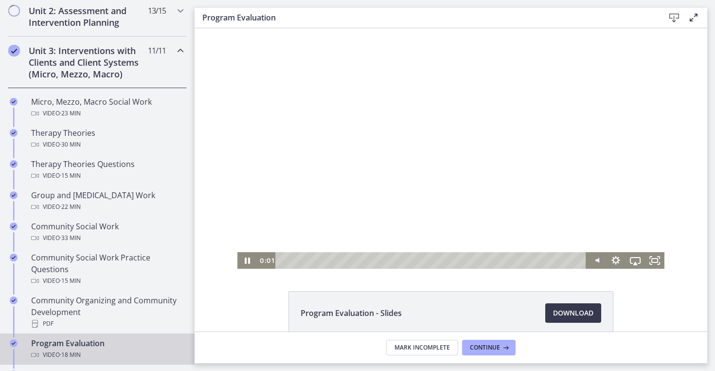
click at [446, 218] on div at bounding box center [450, 148] width 427 height 240
